Goal: Information Seeking & Learning: Learn about a topic

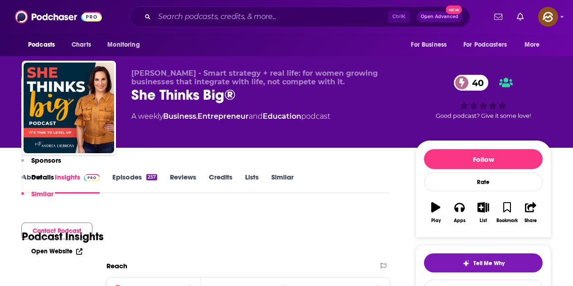
scroll to position [2129, 0]
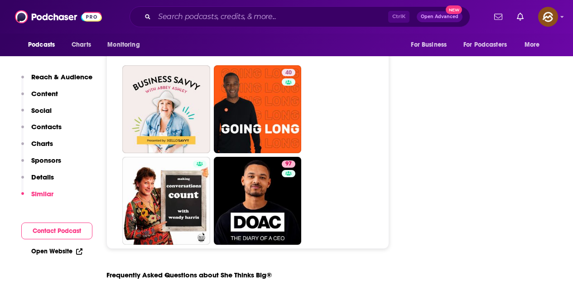
scroll to position [4077, 0]
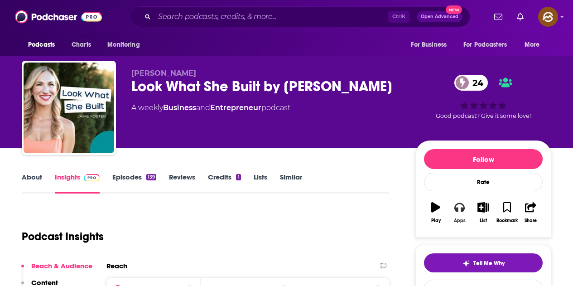
click at [459, 213] on button "Apps" at bounding box center [460, 212] width 24 height 33
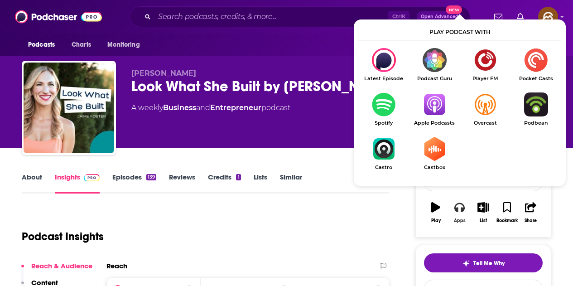
scroll to position [45, 0]
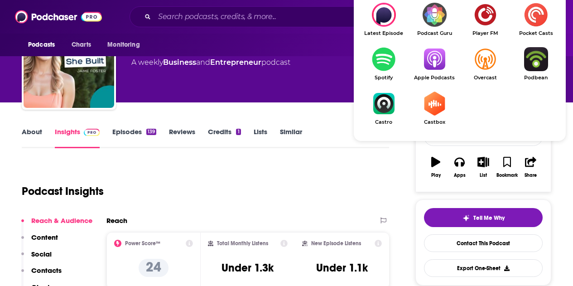
click at [439, 67] on img "Show Listen On dropdown" at bounding box center [434, 59] width 51 height 24
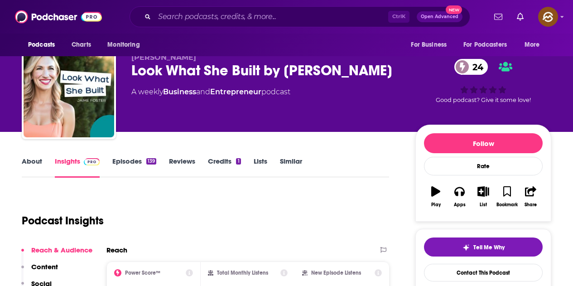
scroll to position [0, 0]
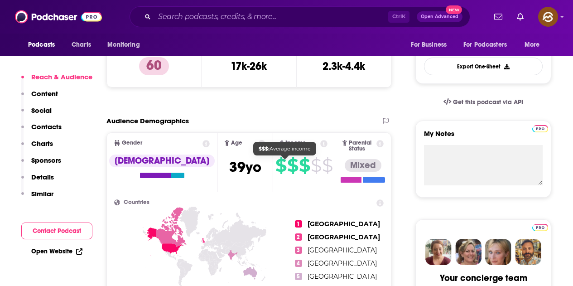
scroll to position [272, 0]
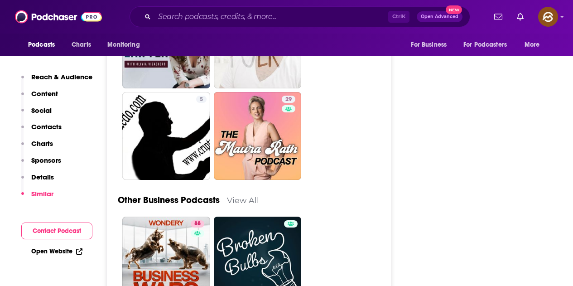
scroll to position [2537, 0]
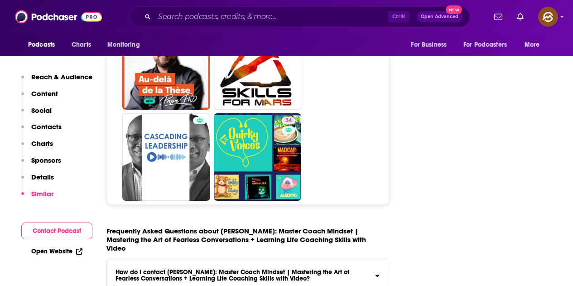
scroll to position [4032, 0]
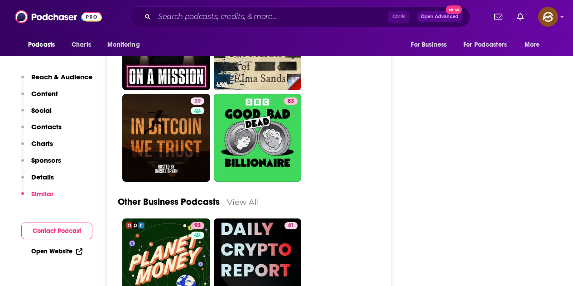
scroll to position [2718, 0]
